Goal: Task Accomplishment & Management: Manage account settings

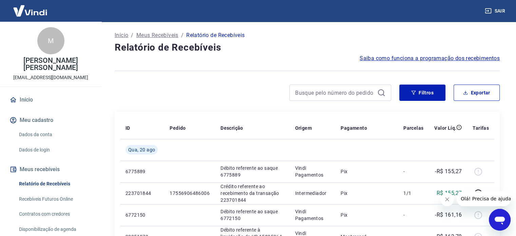
click at [26, 13] on img at bounding box center [30, 10] width 44 height 21
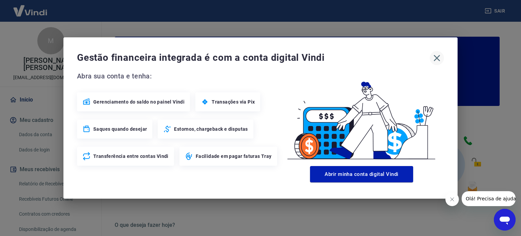
click at [441, 57] on icon "button" at bounding box center [437, 58] width 11 height 11
